Goal: Transaction & Acquisition: Purchase product/service

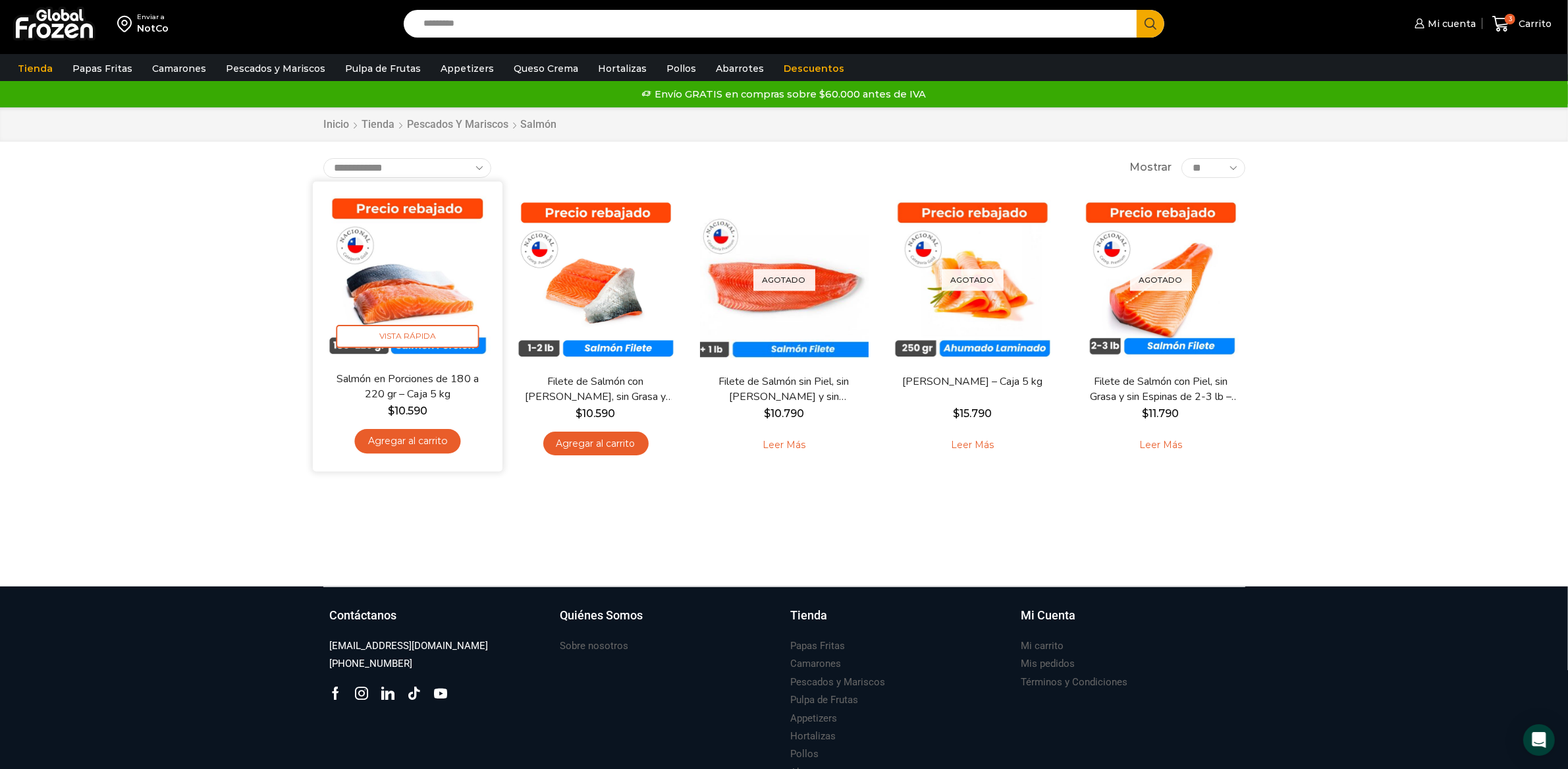
click at [401, 438] on link "Agregar al carrito" at bounding box center [407, 440] width 106 height 25
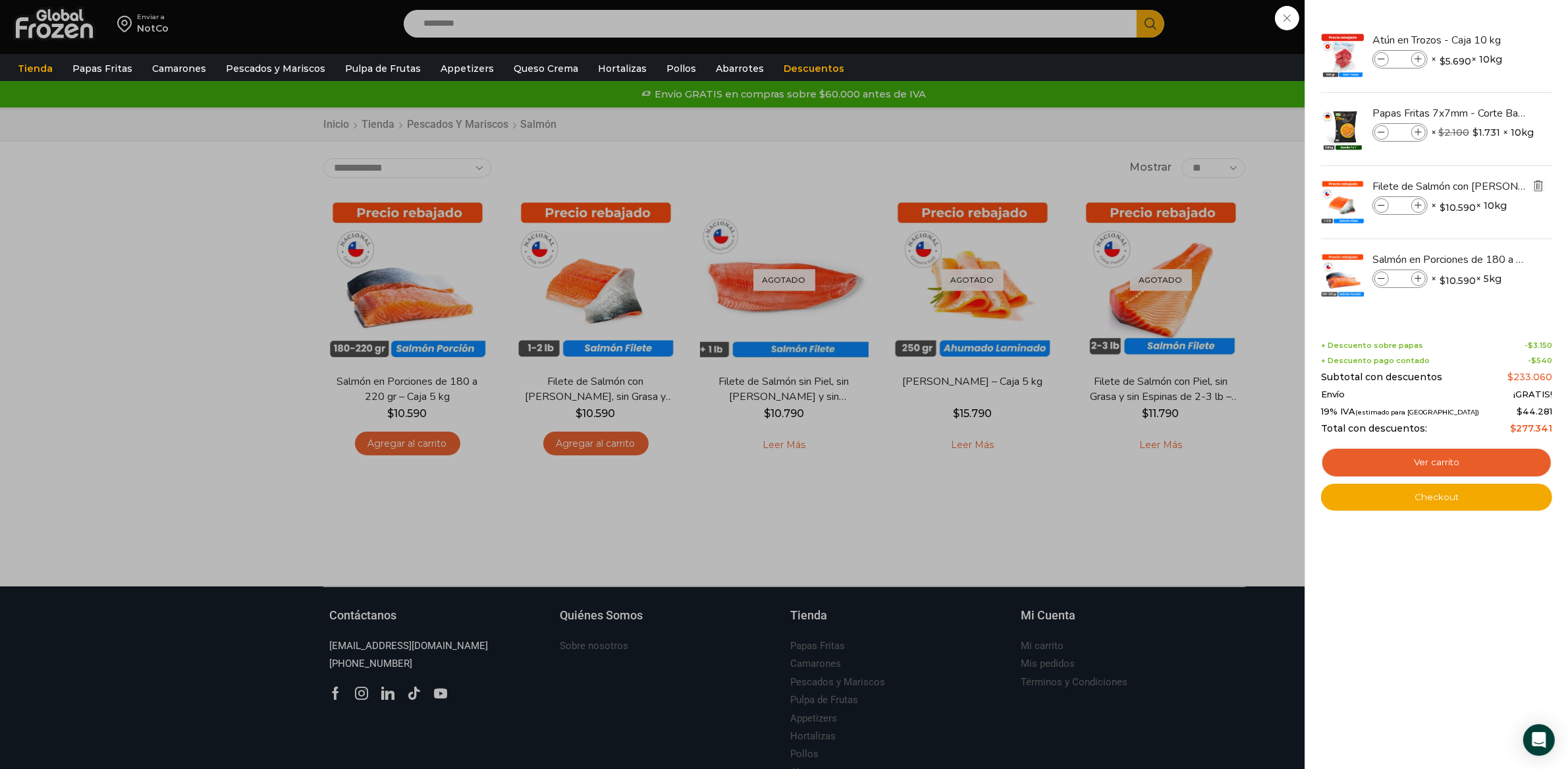
click at [1532, 184] on img "Eliminar Filete de Salmón con Piel, sin Grasa y sin Espinas 1-2 lb – Caja 10 Kg…" at bounding box center [1538, 186] width 12 height 12
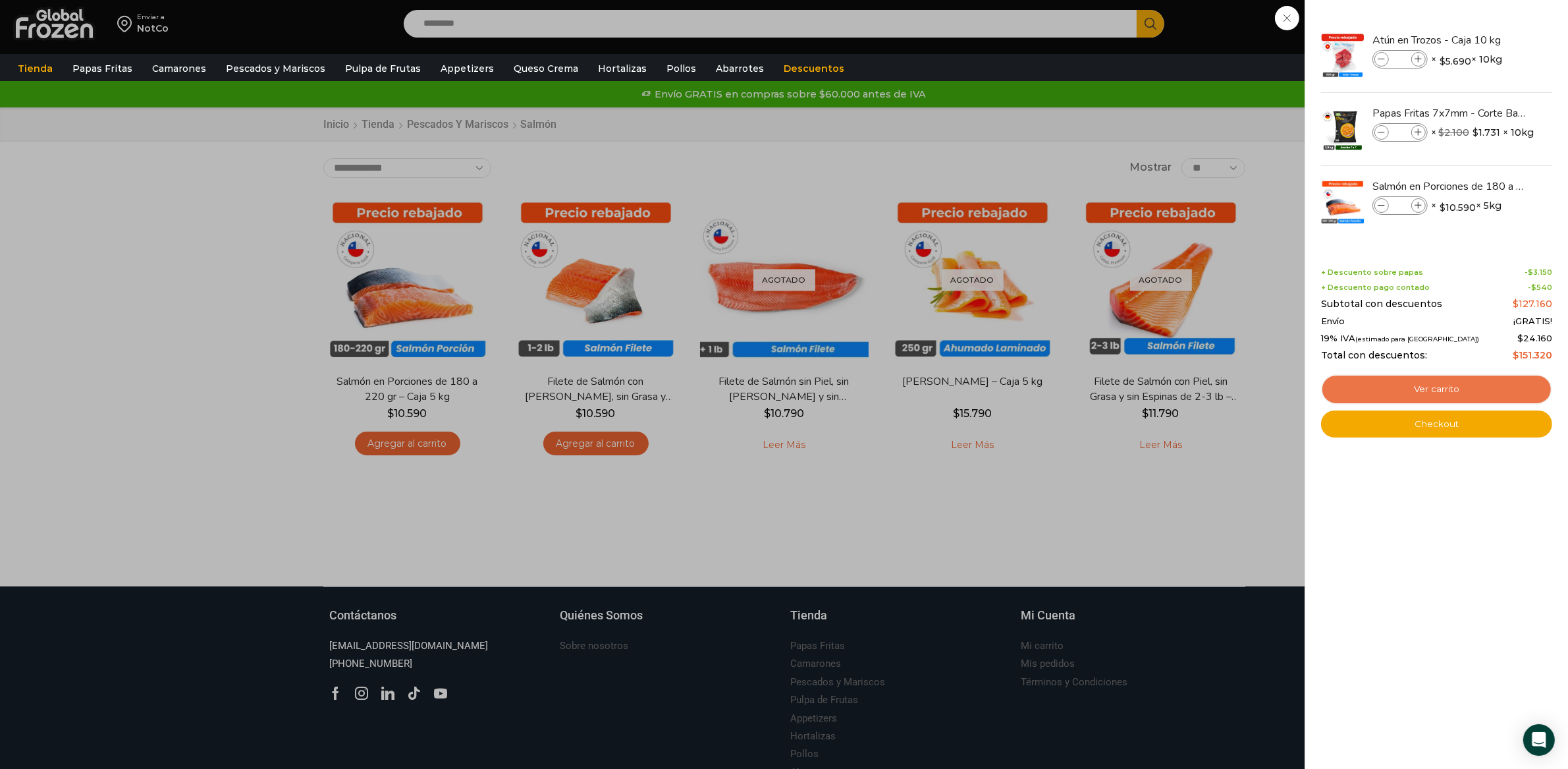
click at [1381, 386] on link "Ver carrito" at bounding box center [1436, 389] width 231 height 30
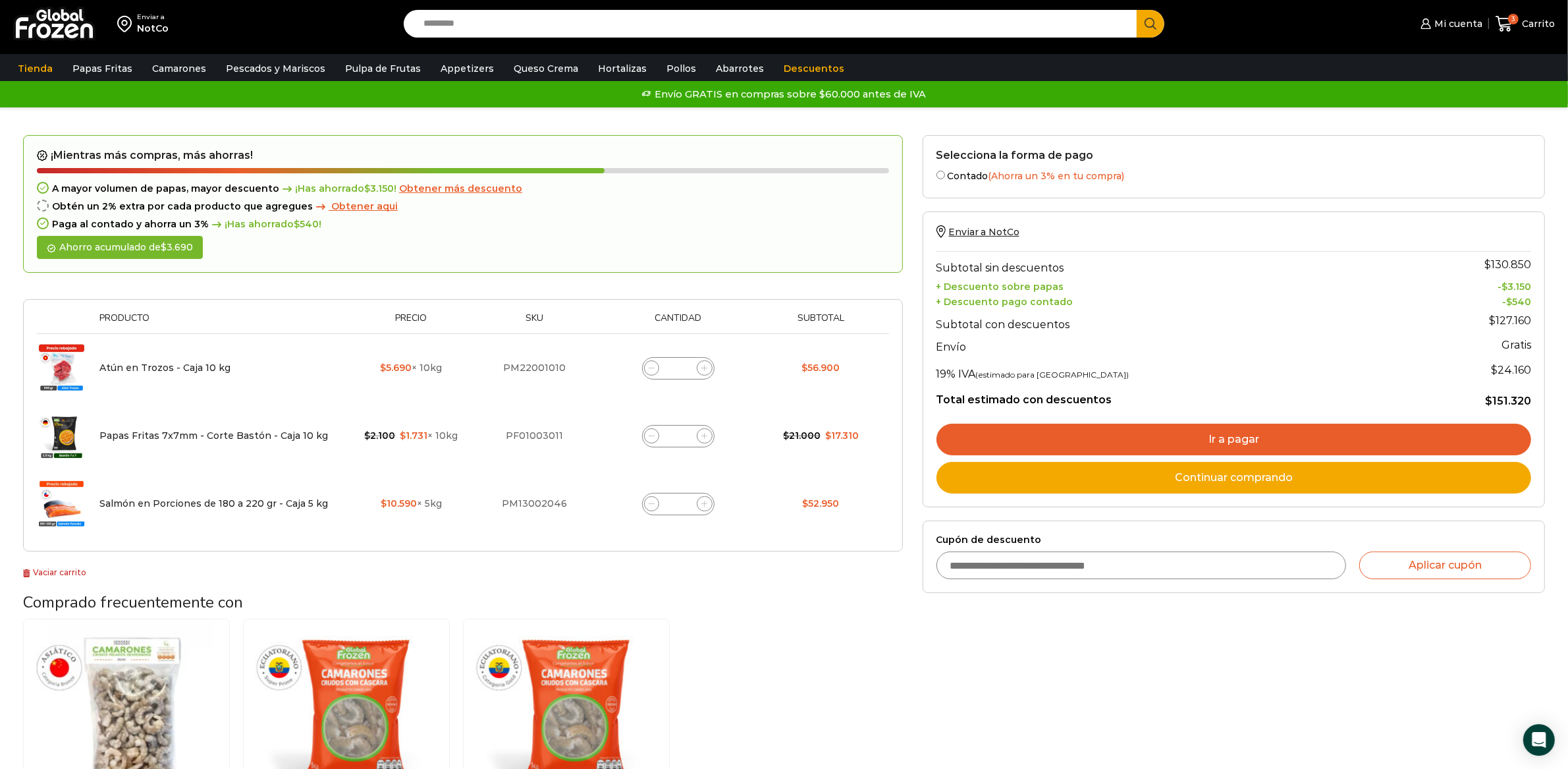
drag, startPoint x: 746, startPoint y: 526, endPoint x: 722, endPoint y: 513, distance: 27.3
click at [744, 526] on td "Salmón en Porciones de 180 a 220 gr - Caja 5 kg cantidad *" at bounding box center [678, 503] width 163 height 68
click at [701, 501] on icon at bounding box center [704, 503] width 6 height 6
click at [705, 503] on icon at bounding box center [704, 503] width 6 height 6
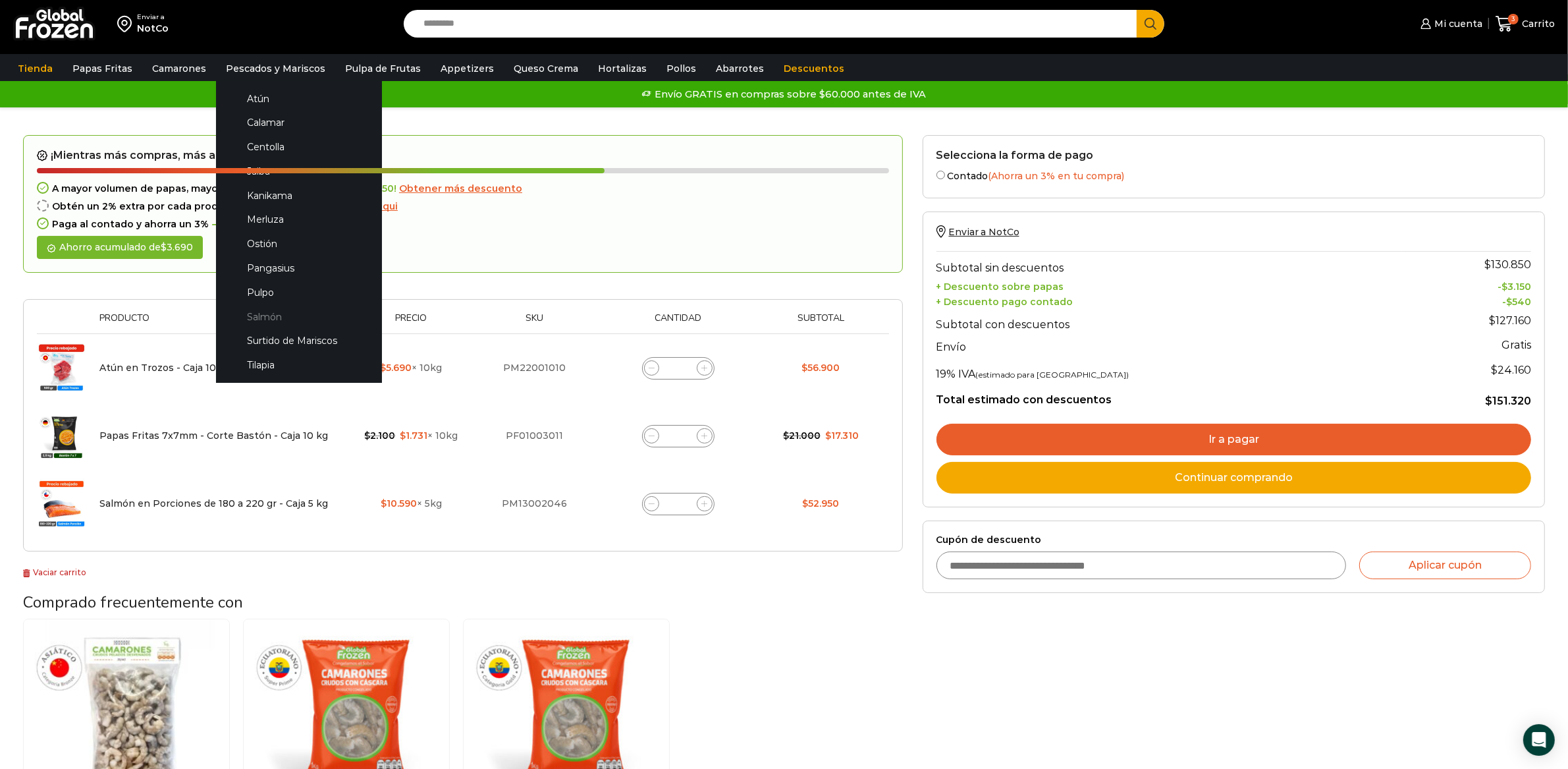
click at [265, 318] on link "Salmón" at bounding box center [299, 317] width 140 height 25
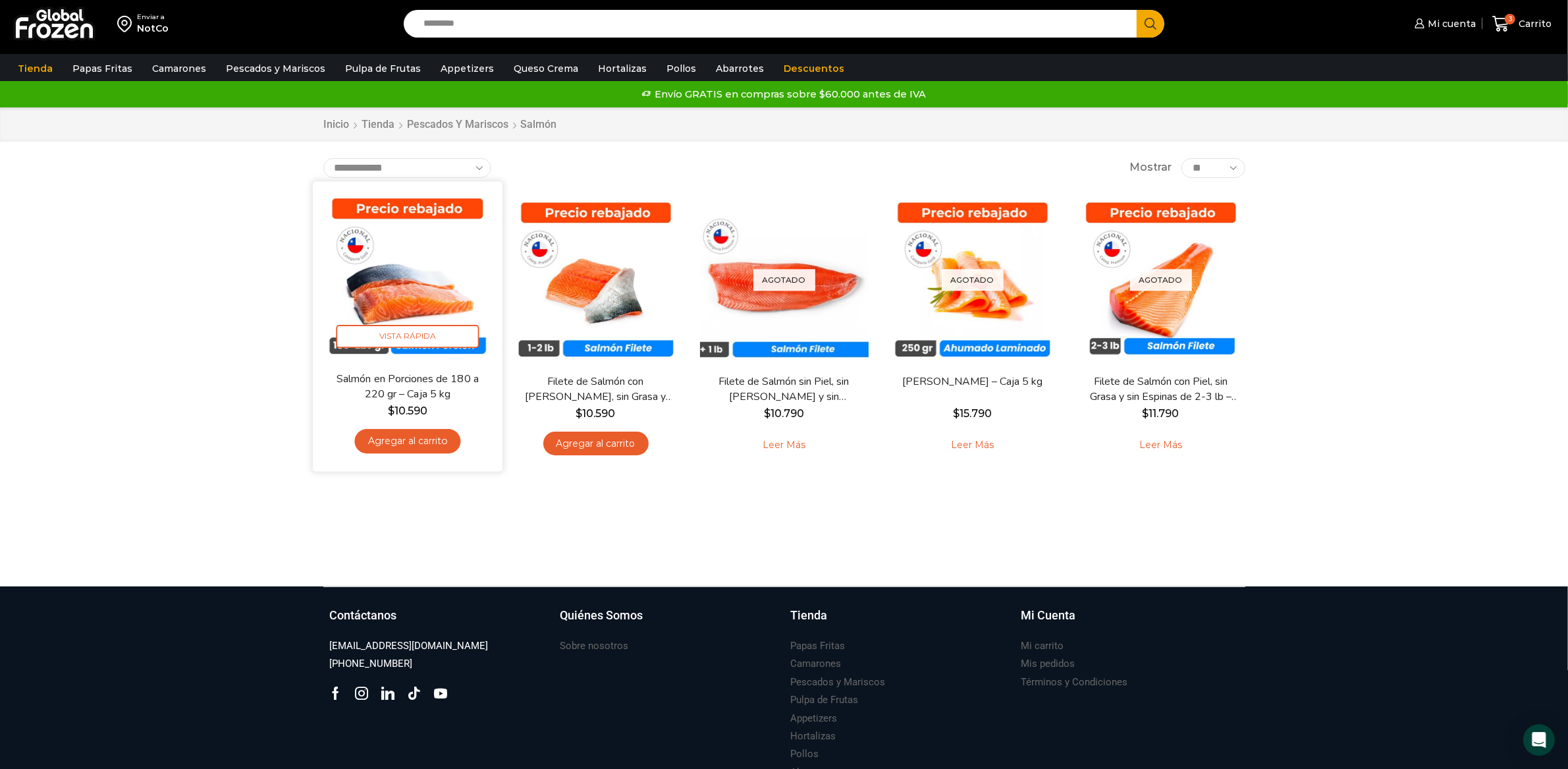
click at [441, 442] on link "Agregar al carrito" at bounding box center [407, 440] width 106 height 25
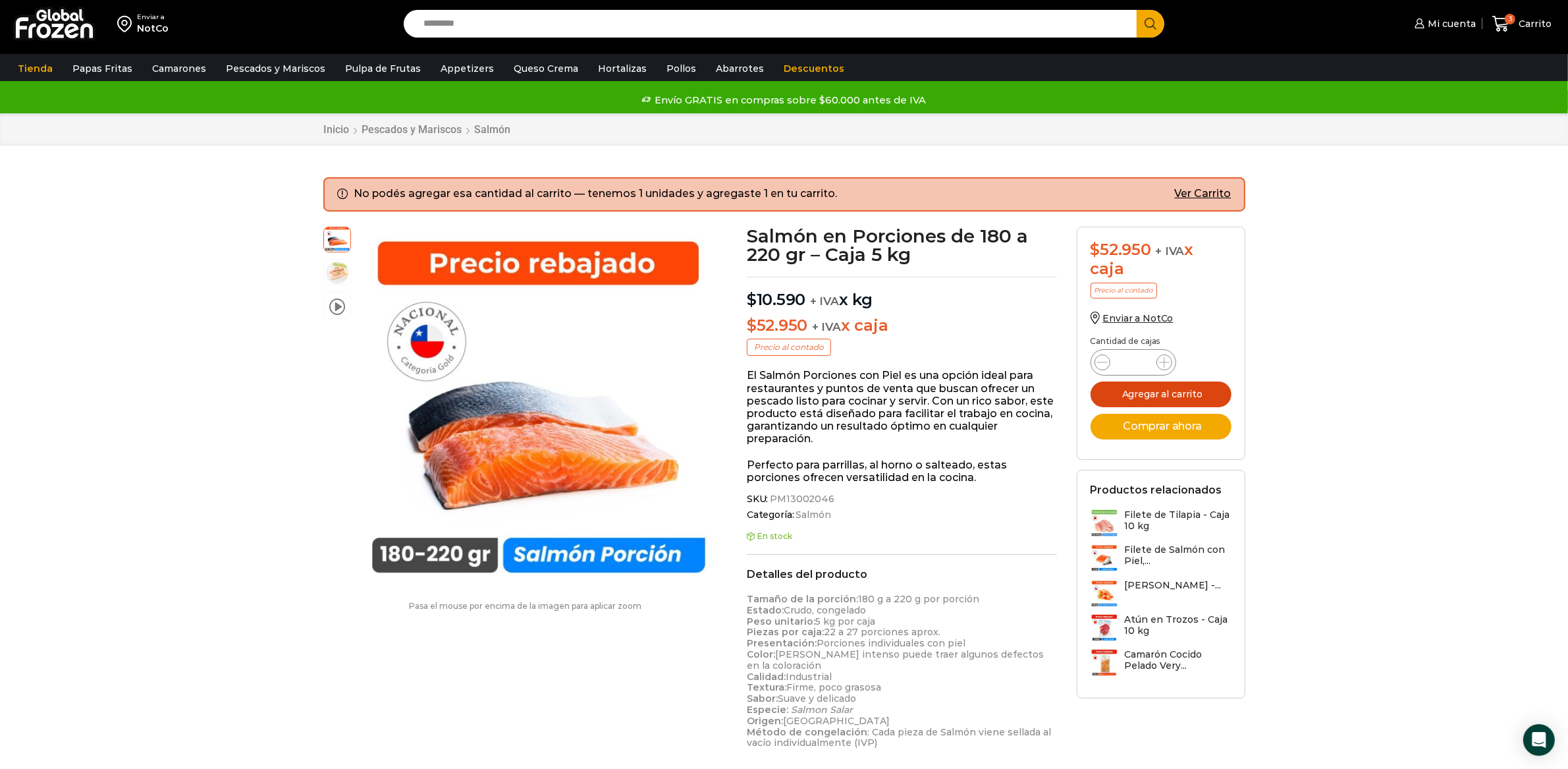
click at [1183, 395] on button "Agregar al carrito" at bounding box center [1161, 394] width 141 height 26
click at [1497, 22] on icon at bounding box center [1501, 24] width 17 height 16
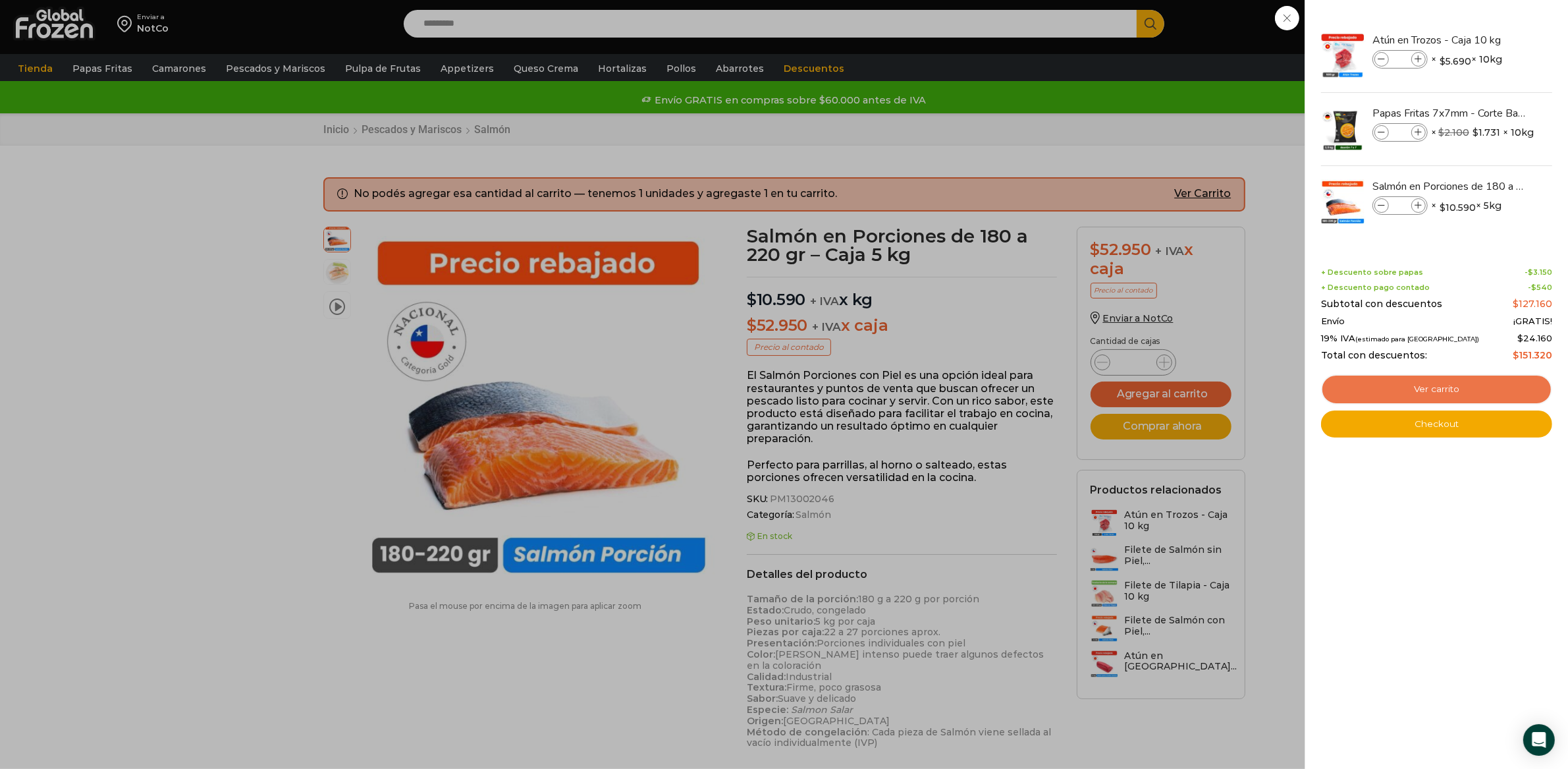
click at [1432, 392] on link "Ver carrito" at bounding box center [1436, 389] width 231 height 30
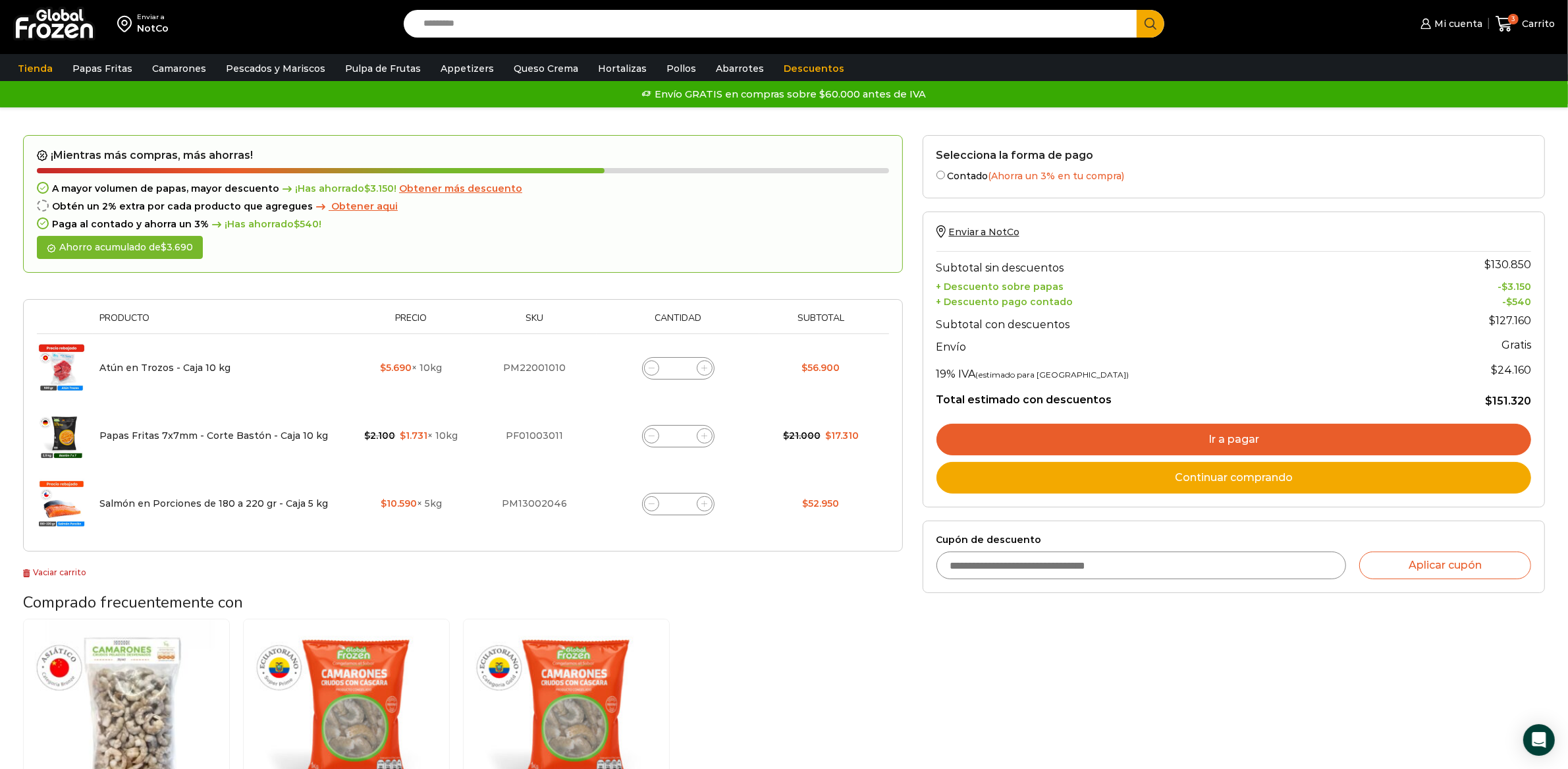
click at [699, 506] on span at bounding box center [705, 504] width 16 height 16
